Goal: Task Accomplishment & Management: Manage account settings

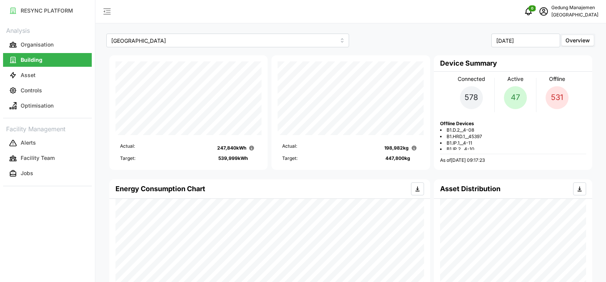
scroll to position [3386, 0]
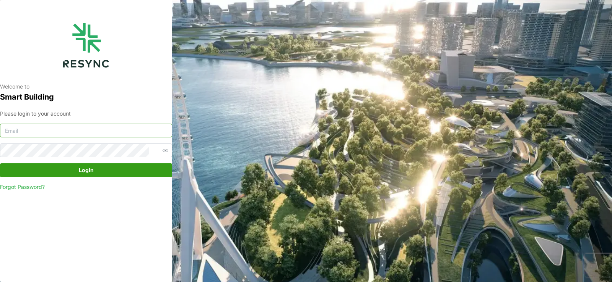
click at [42, 127] on input at bounding box center [86, 131] width 172 height 14
type input "[EMAIL_ADDRESS][DOMAIN_NAME]"
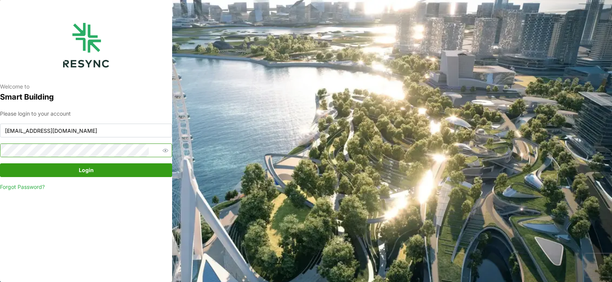
click at [0, 164] on button "Login" at bounding box center [86, 171] width 172 height 14
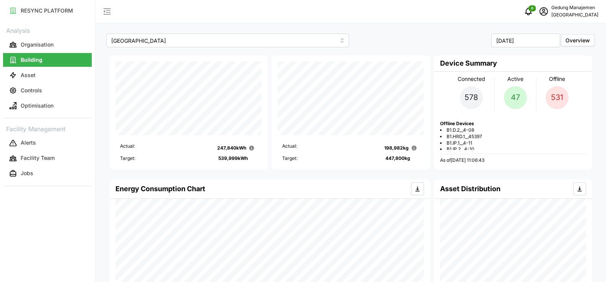
click at [515, 98] on p "47" at bounding box center [515, 98] width 9 height 12
